Goal: Task Accomplishment & Management: Use online tool/utility

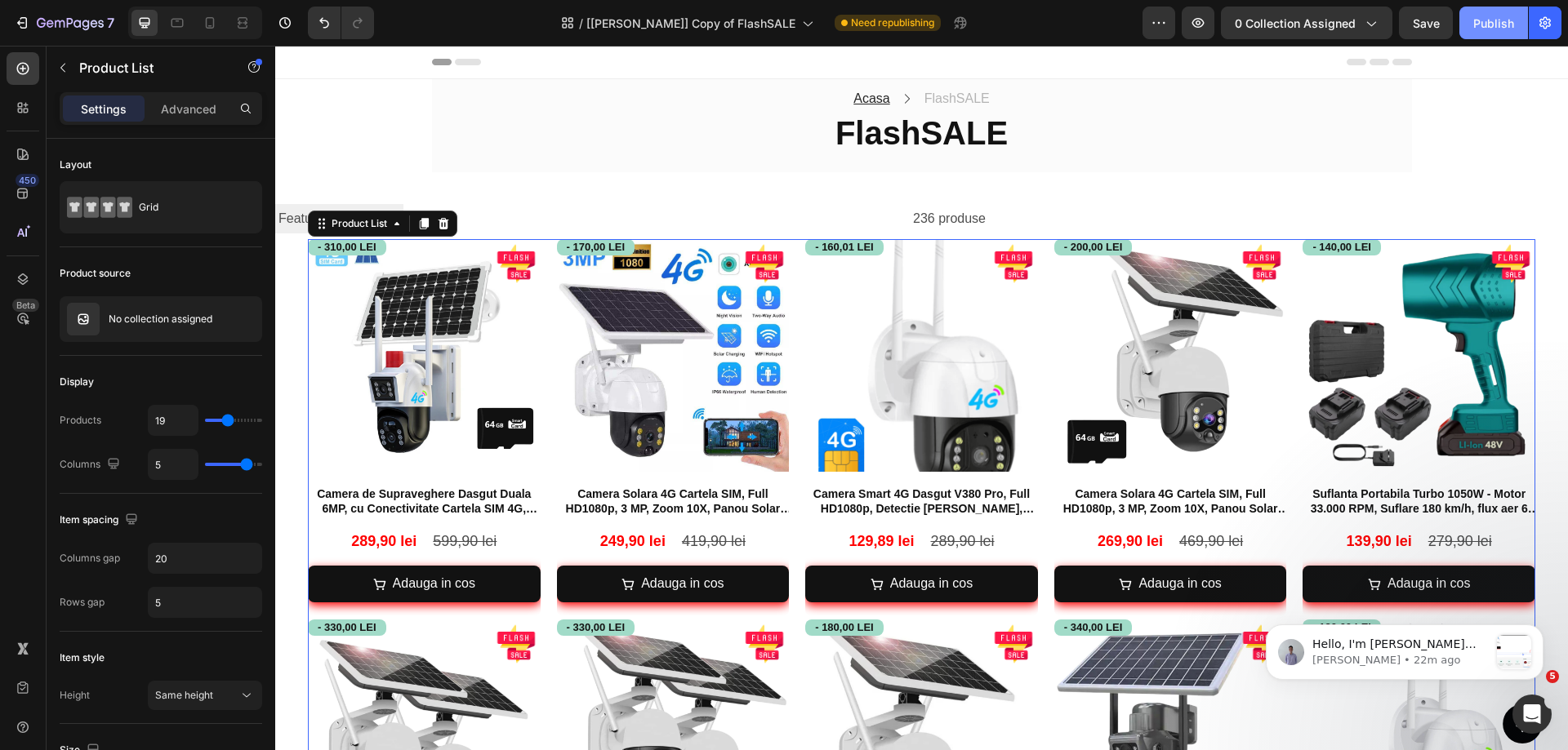
click at [1481, 21] on div "Publish" at bounding box center [1494, 23] width 41 height 17
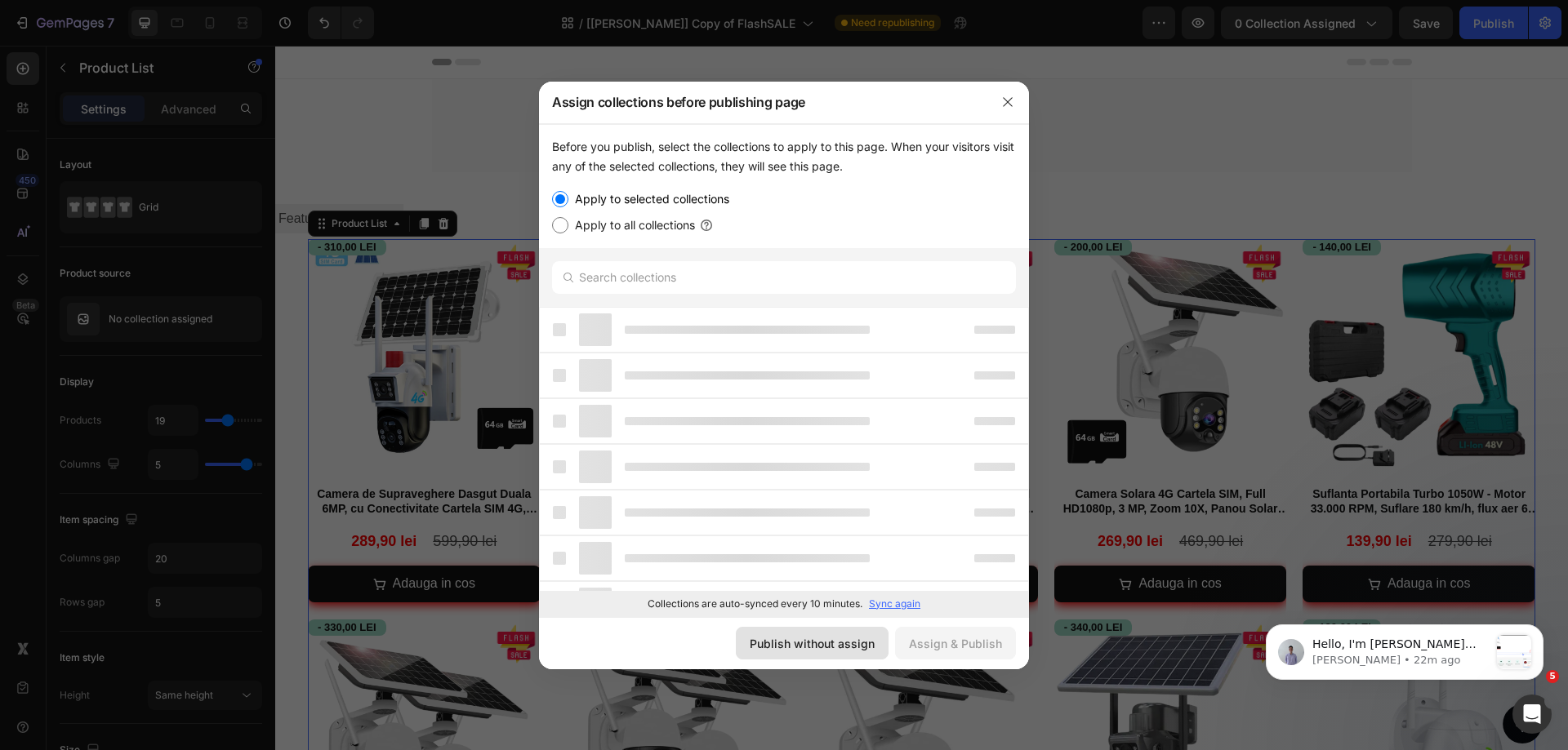
click at [850, 643] on div "Publish without assign" at bounding box center [811, 643] width 125 height 17
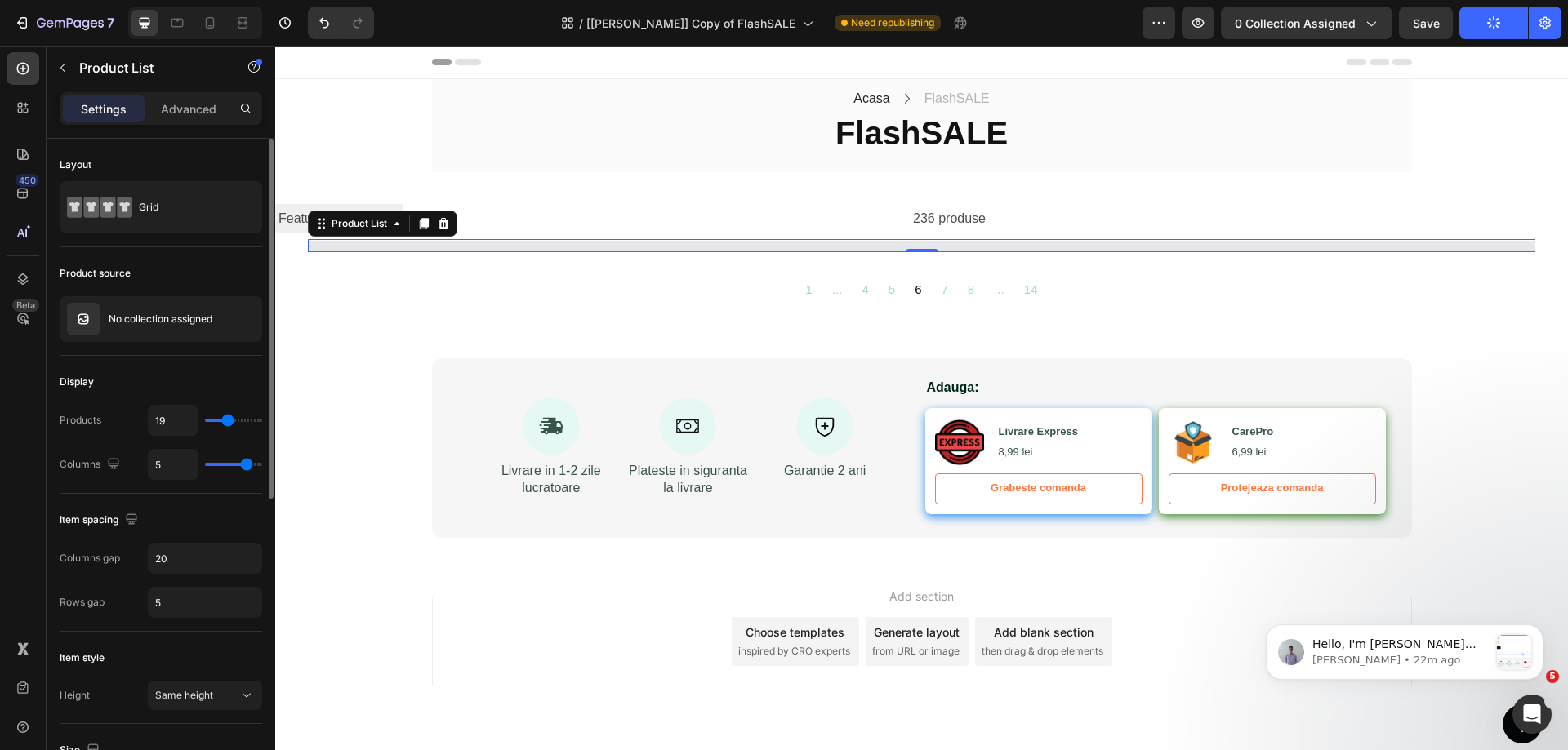
type input "24"
type input "25"
click at [233, 419] on input "range" at bounding box center [234, 421] width 58 height 3
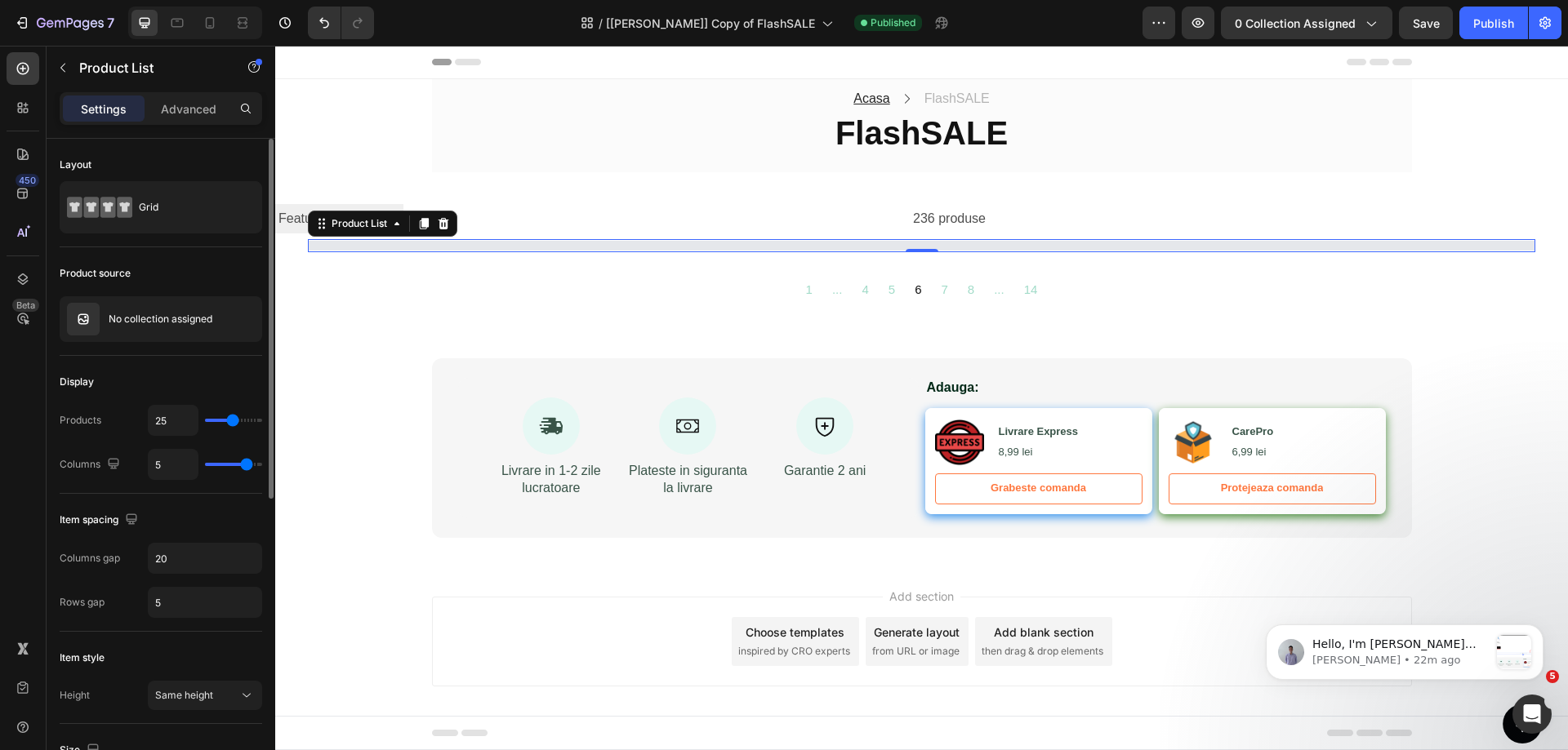
type input "26"
type input "27"
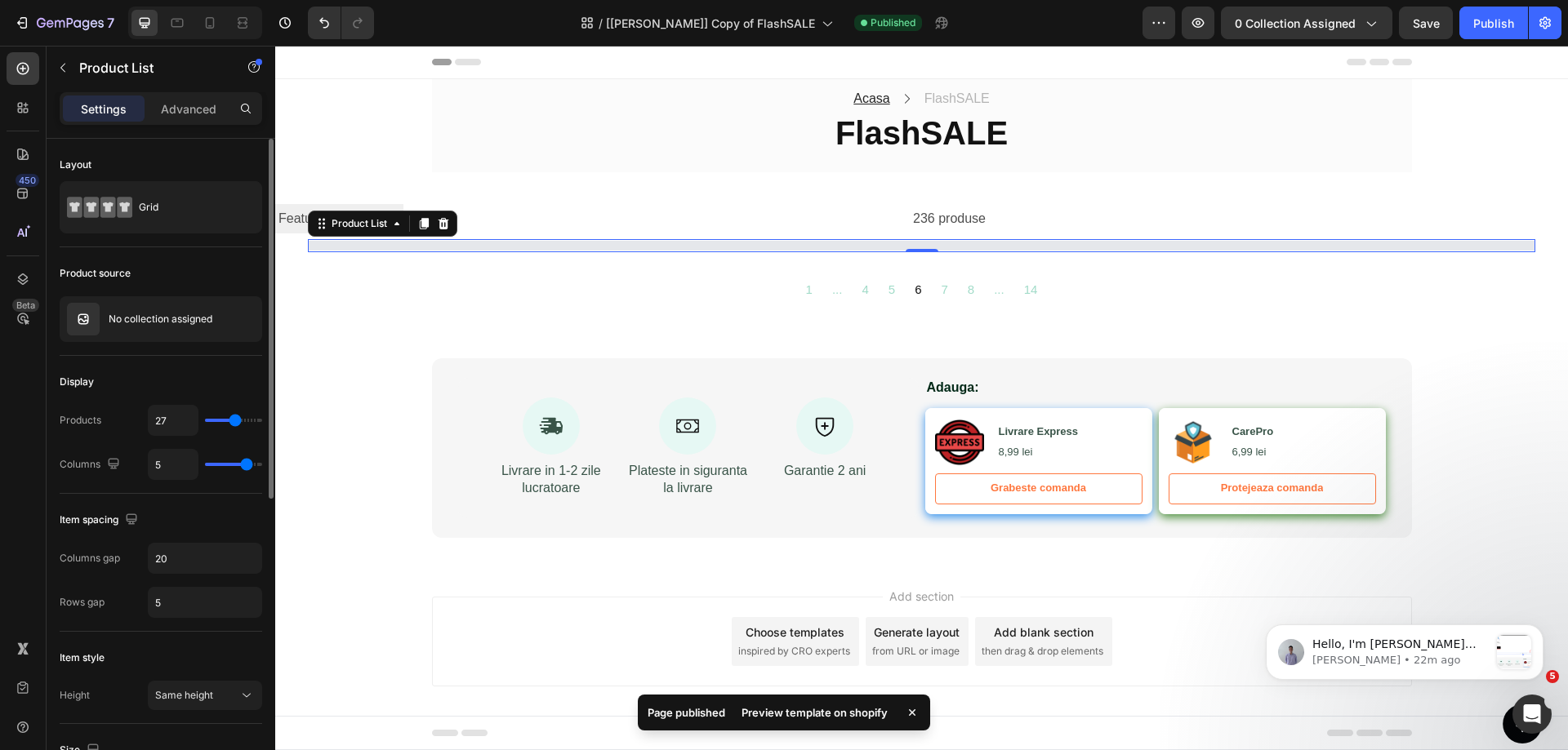
type input "26"
click at [234, 420] on input "range" at bounding box center [234, 421] width 58 height 3
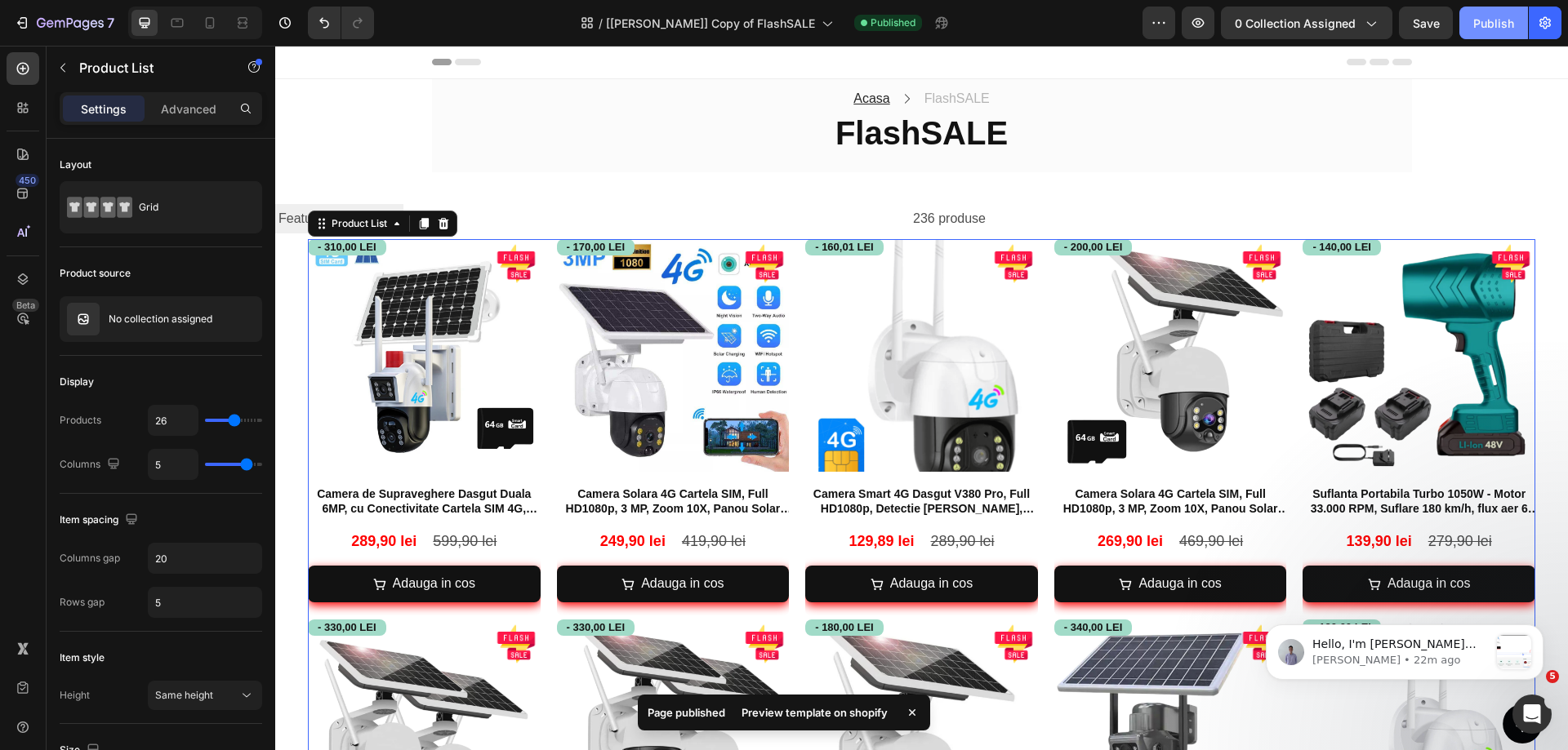
click at [1472, 16] on button "Publish" at bounding box center [1493, 23] width 69 height 33
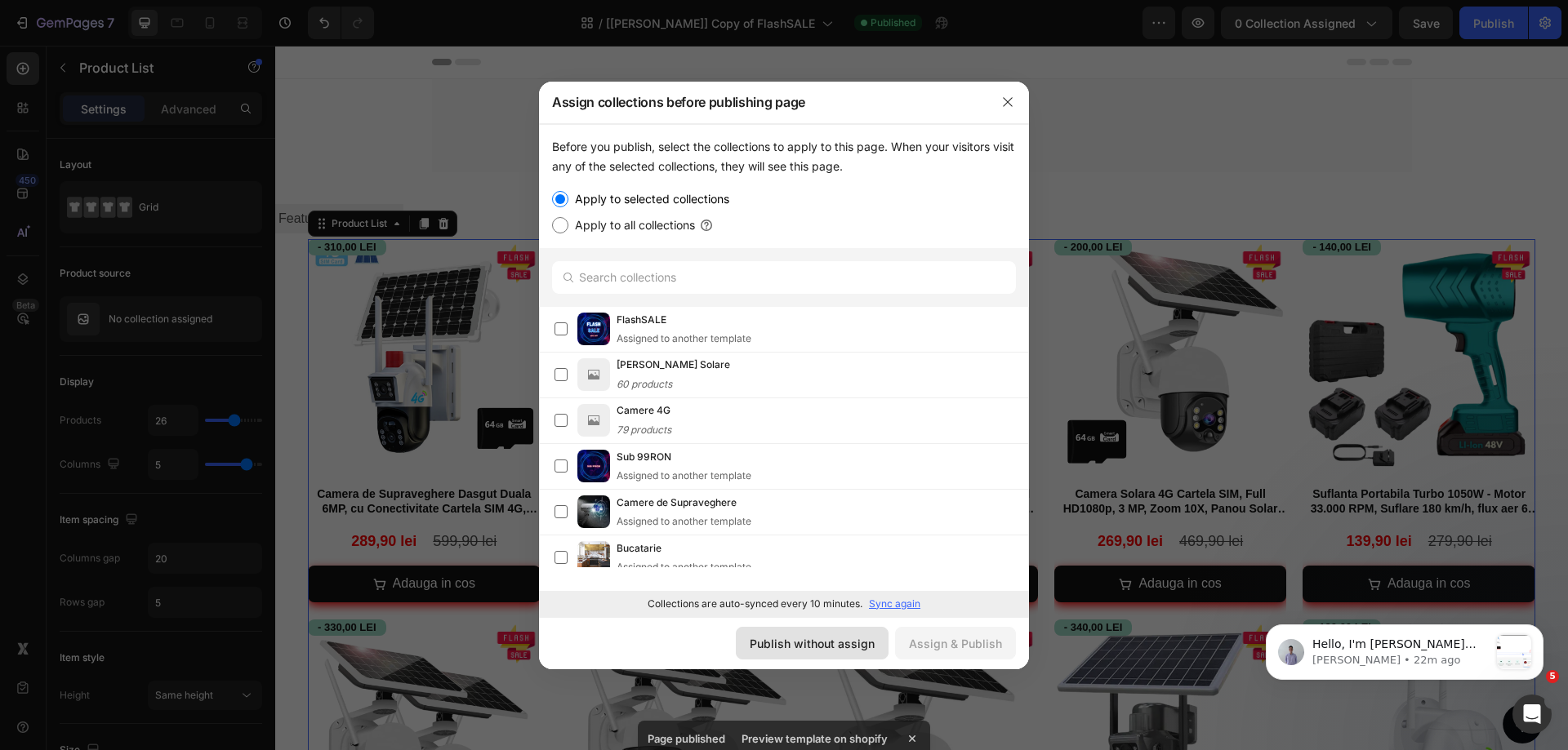
click at [803, 650] on div "Publish without assign" at bounding box center [811, 643] width 125 height 17
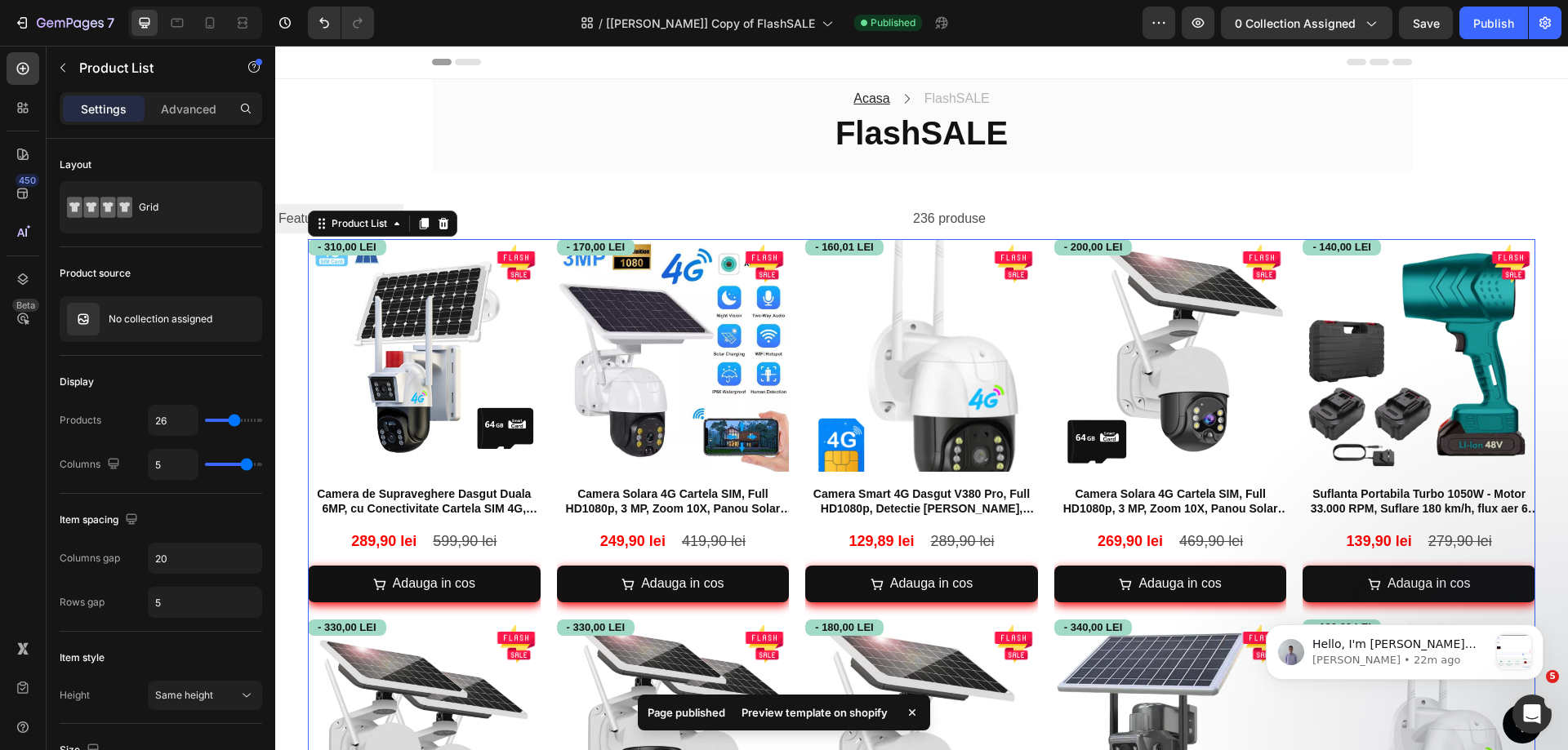
click at [840, 712] on div "Preview template on shopify" at bounding box center [815, 712] width 166 height 23
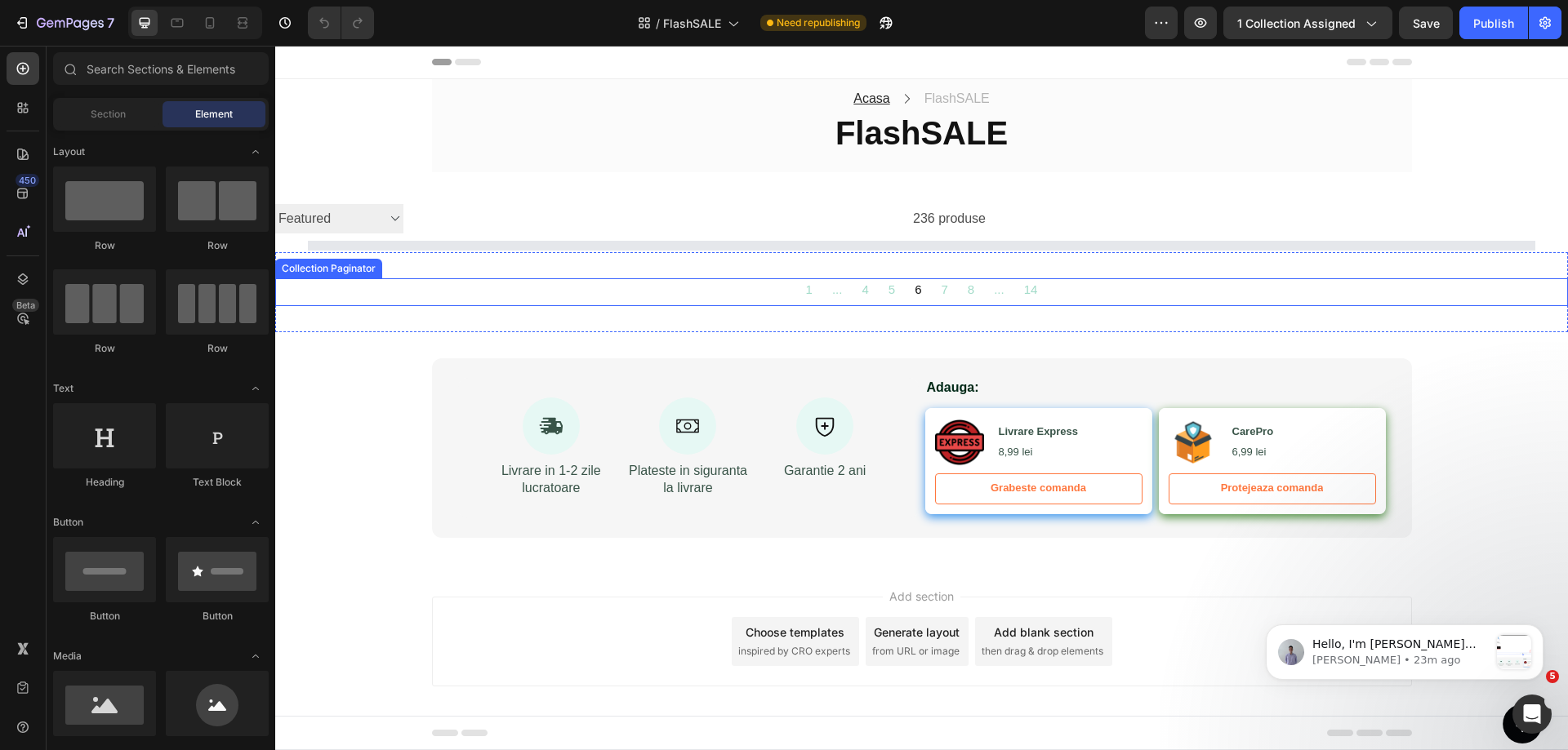
click at [797, 288] on div "1 ... 4 5 6 7 8 ... 14" at bounding box center [922, 290] width 290 height 22
